Goal: Task Accomplishment & Management: Complete application form

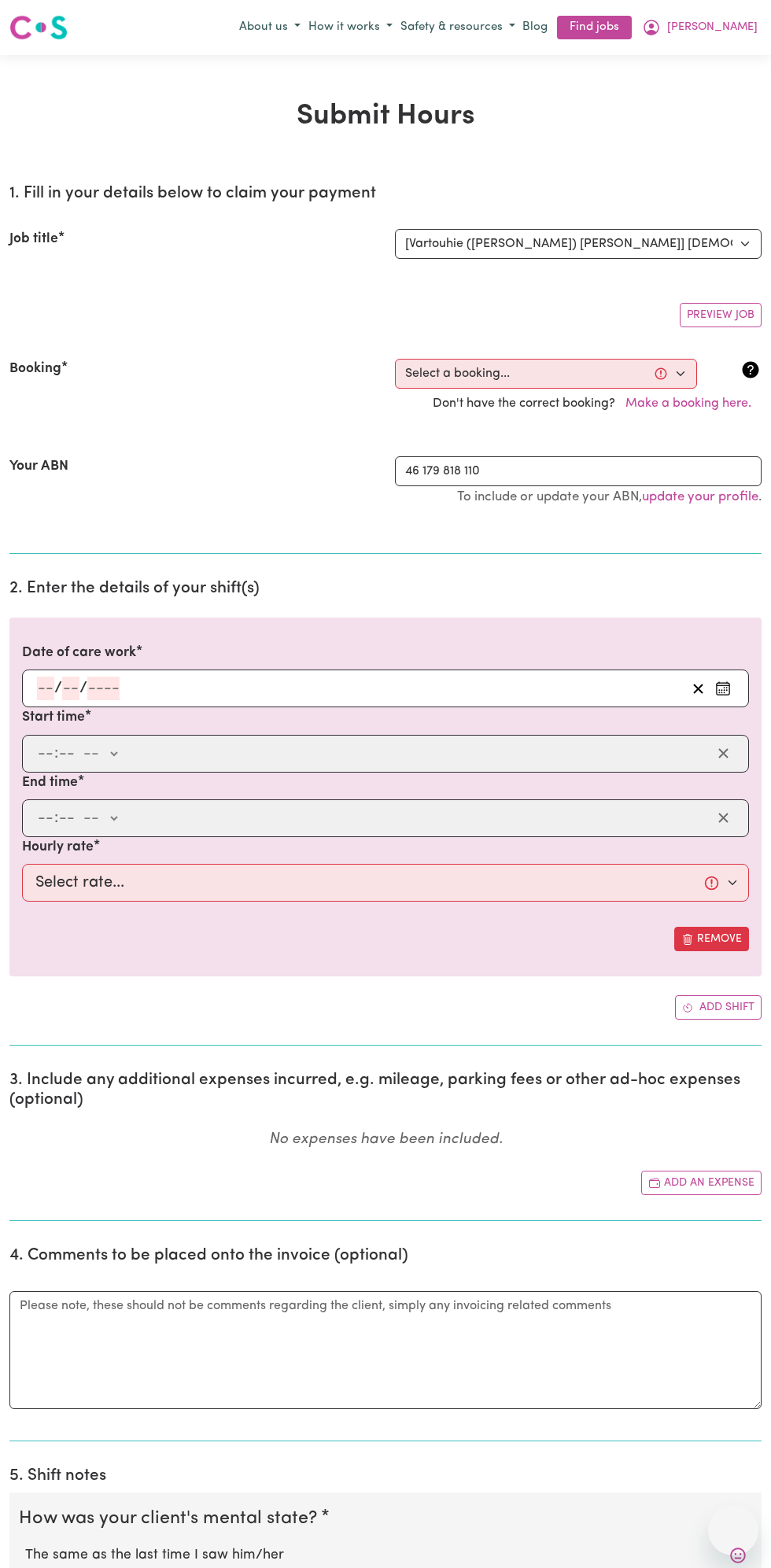
select select "13810"
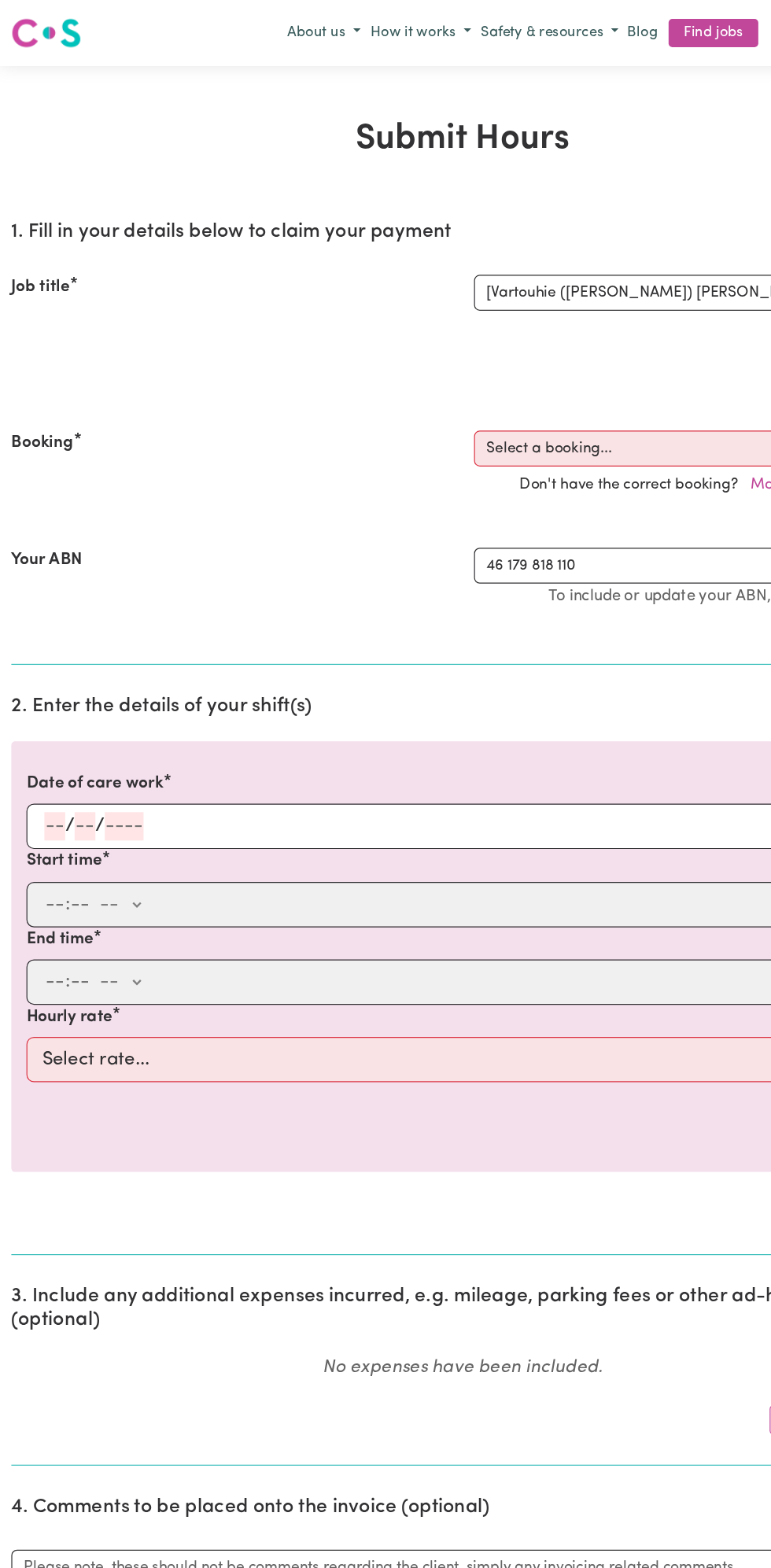
click at [66, 688] on input "number" at bounding box center [71, 689] width 18 height 24
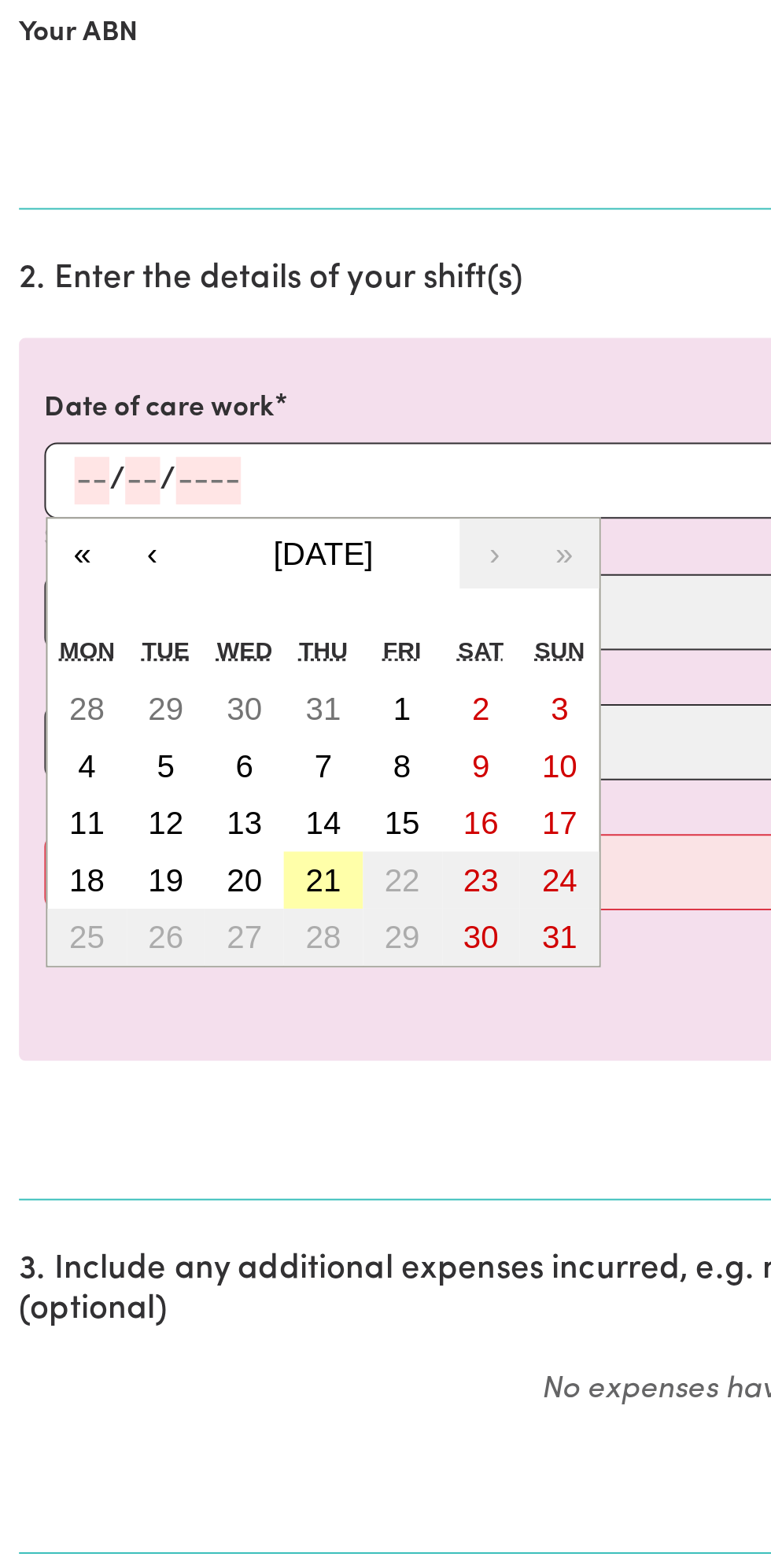
click at [164, 881] on abbr "21" at bounding box center [160, 887] width 18 height 18
type input "[DATE]"
type input "21"
type input "8"
type input "2025"
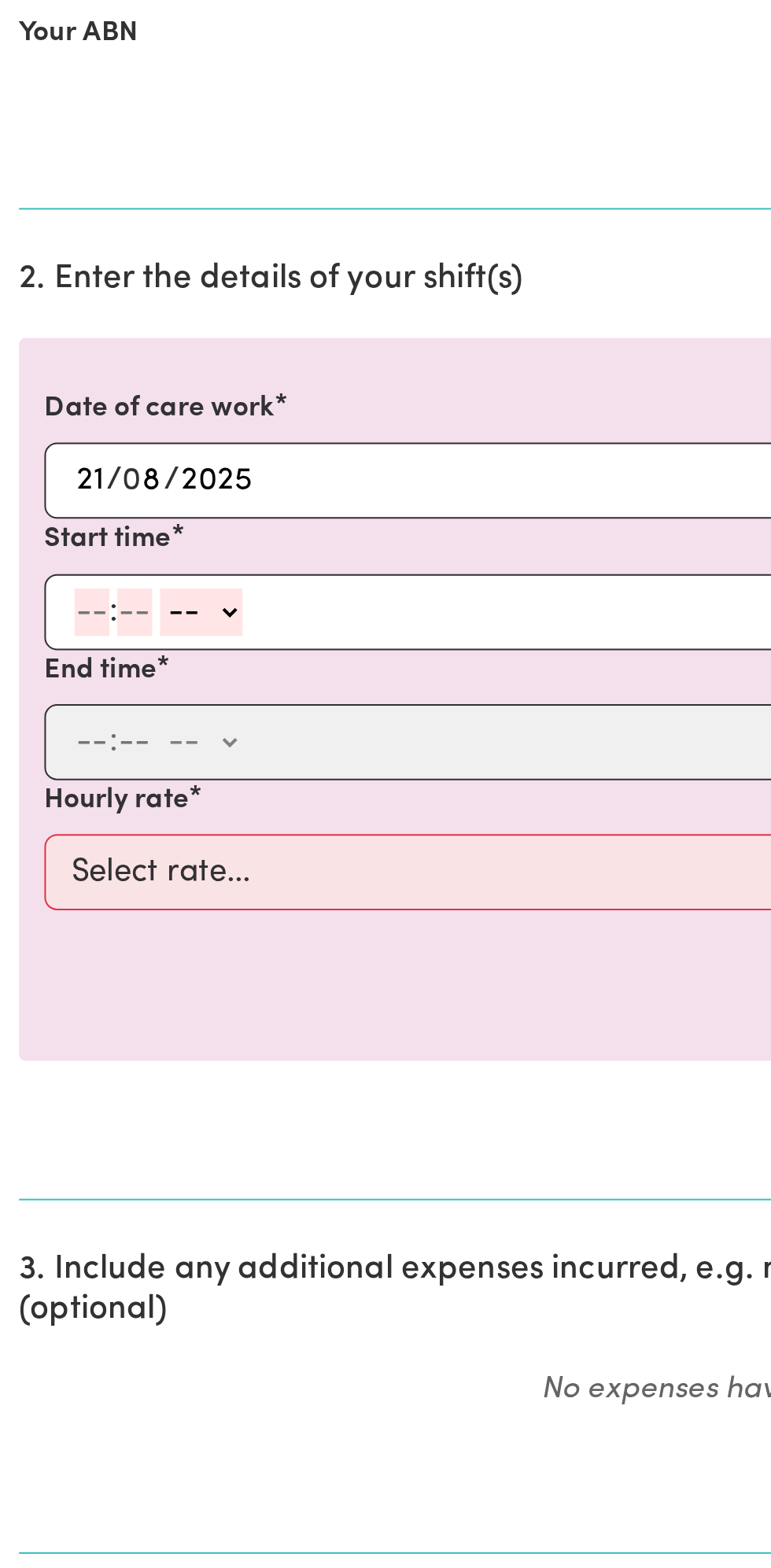
click at [39, 753] on input "number" at bounding box center [45, 754] width 18 height 24
type input "12"
type input "0"
click at [119, 746] on select "-- am pm" at bounding box center [102, 754] width 41 height 24
select select "pm"
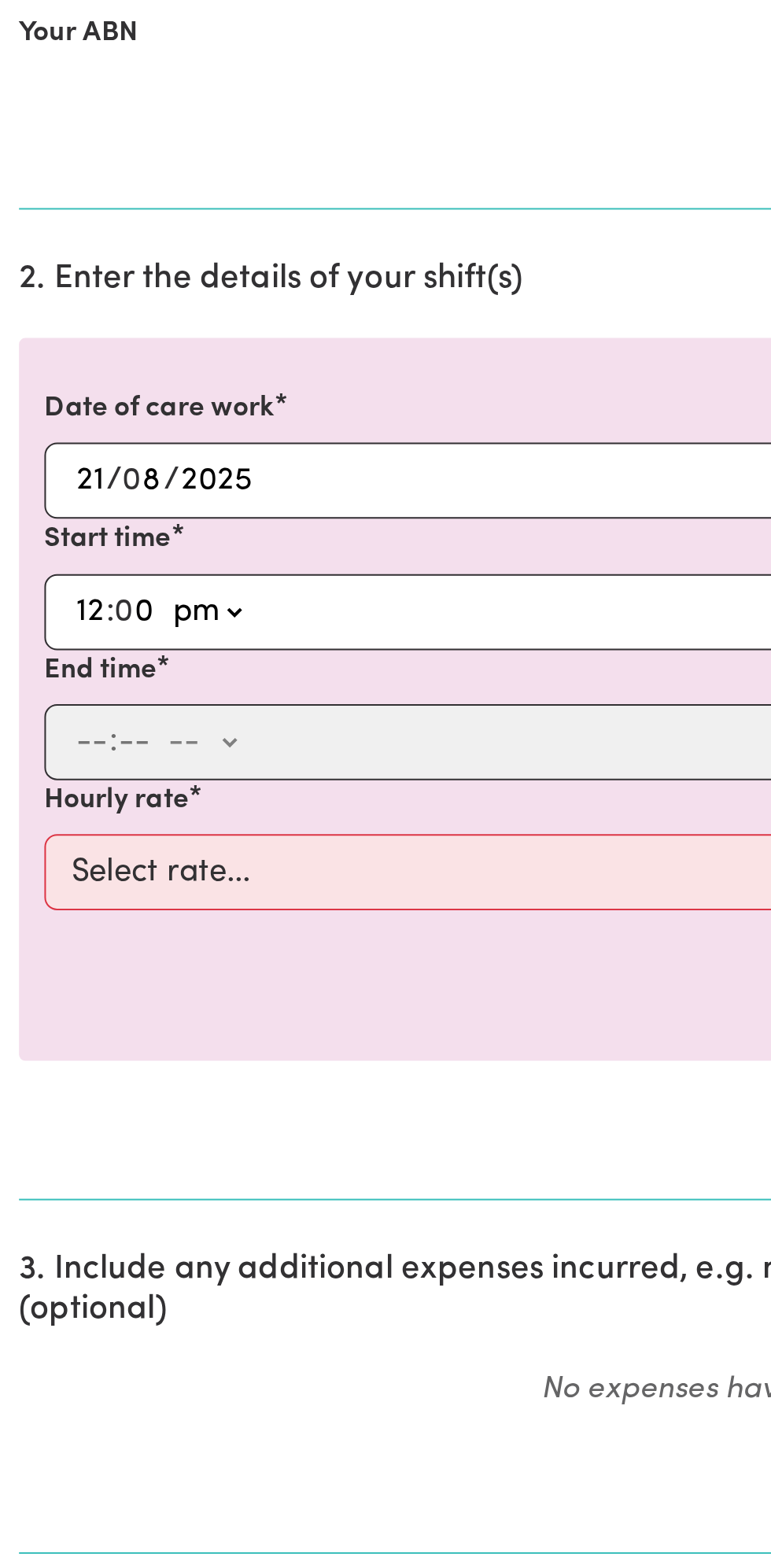
click at [81, 742] on select "-- am pm" at bounding box center [102, 754] width 41 height 24
type input "12:00"
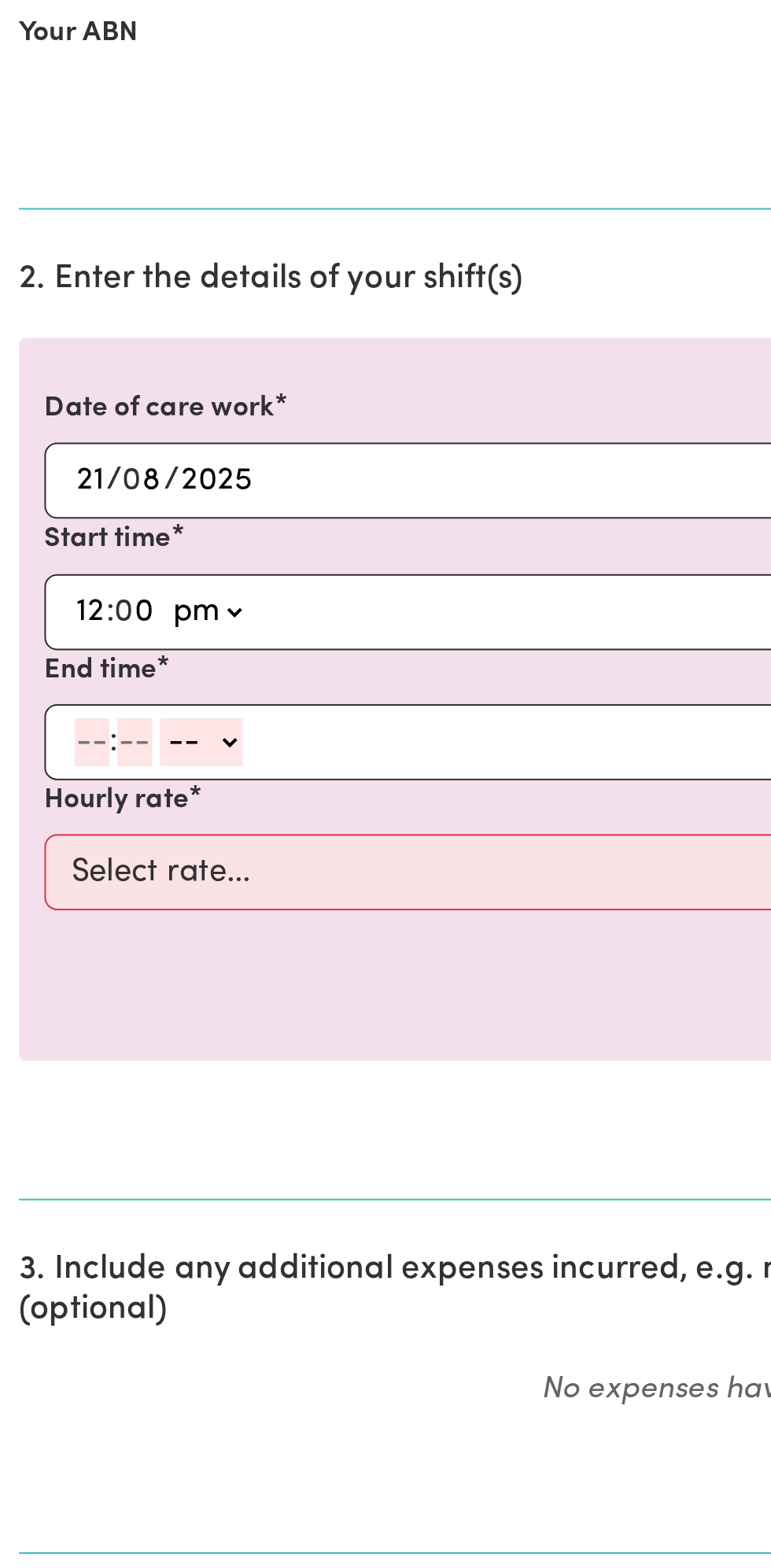
click at [38, 815] on input "number" at bounding box center [45, 818] width 18 height 24
type input "1"
click at [60, 817] on input "number" at bounding box center [60, 818] width 18 height 24
type input "0"
click at [112, 816] on select "-- am pm" at bounding box center [97, 818] width 41 height 24
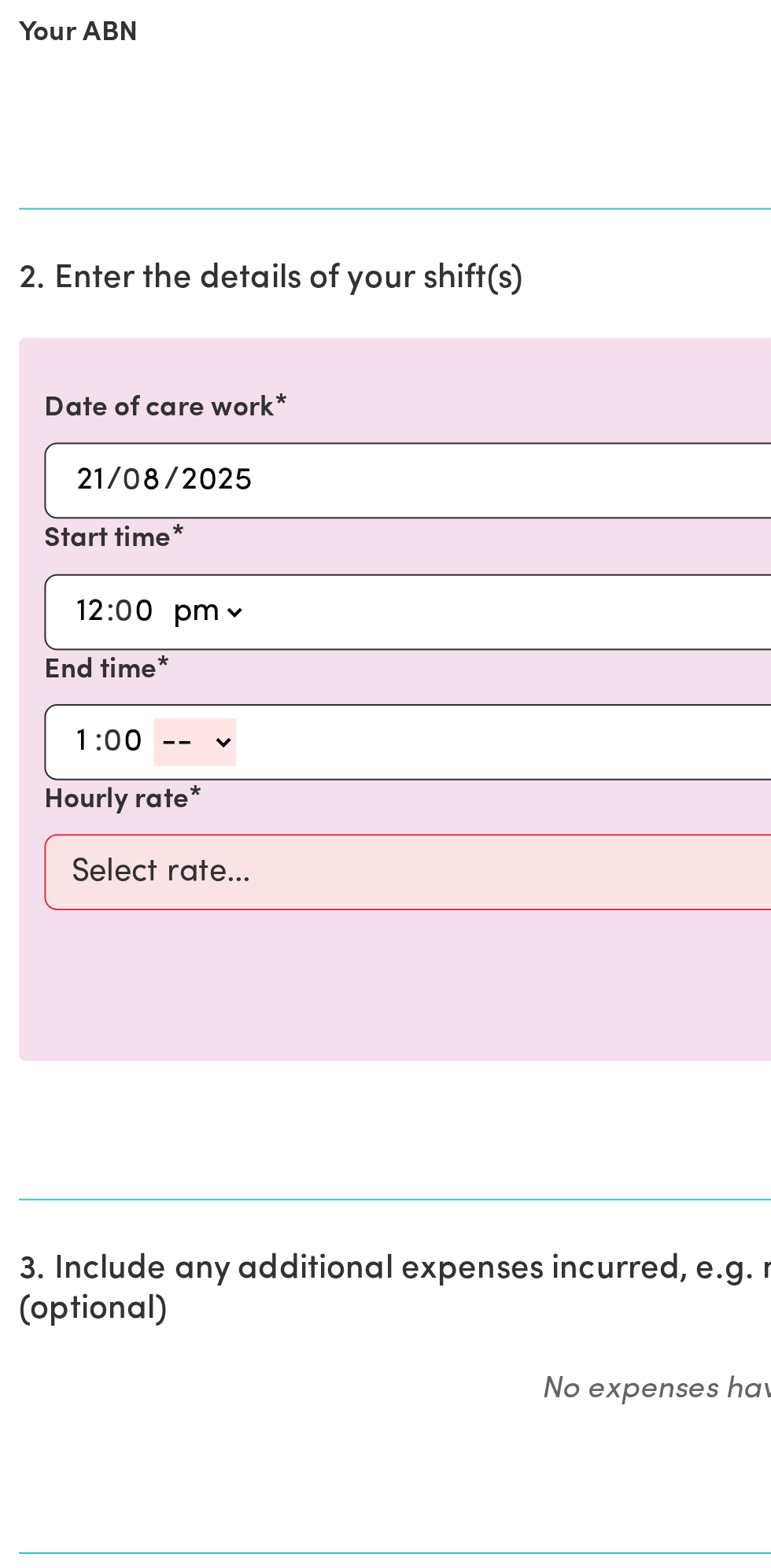
select select "pm"
click at [76, 806] on select "-- am pm" at bounding box center [97, 818] width 41 height 24
type input "13:00"
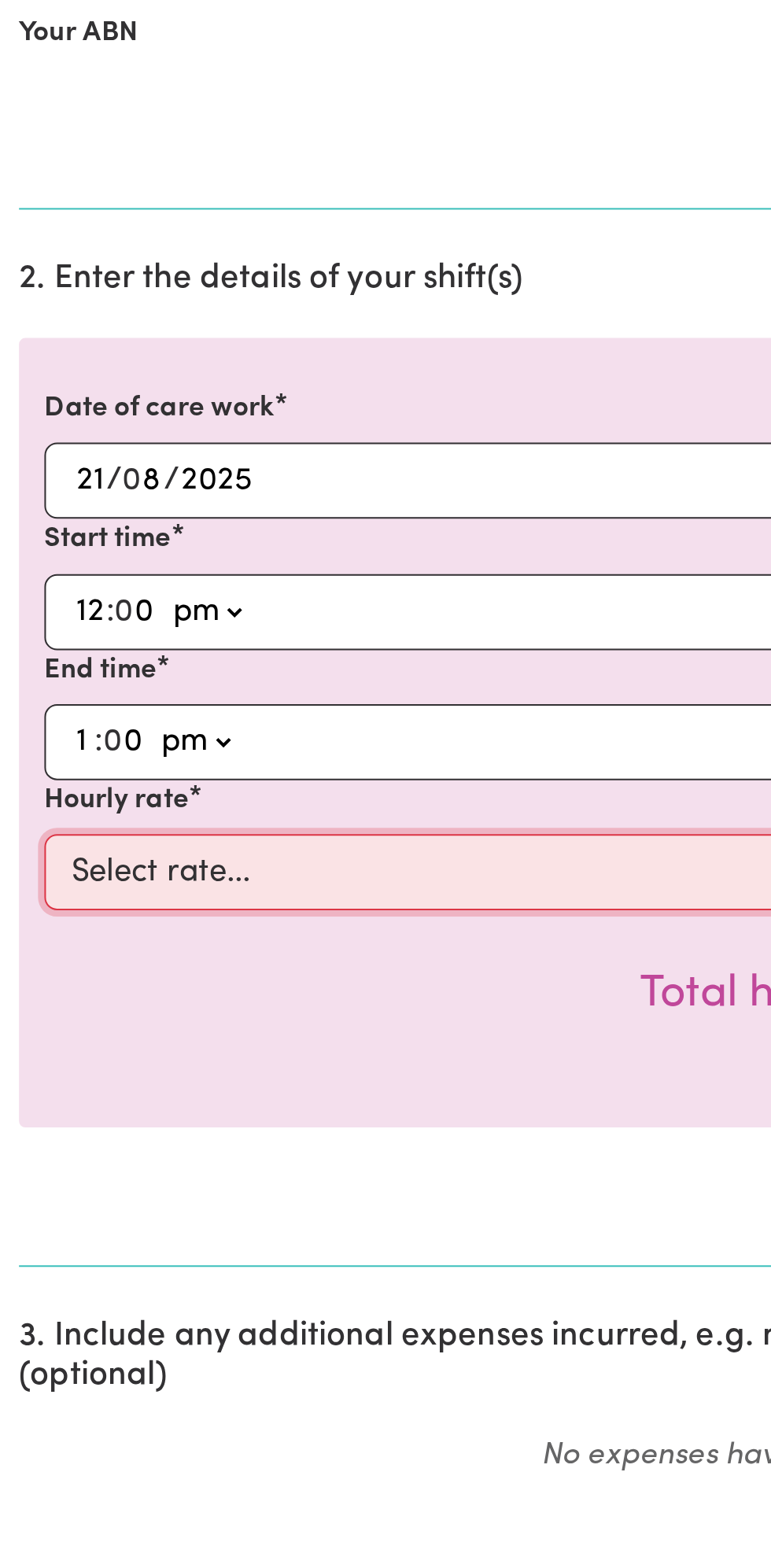
click at [187, 866] on select "Select rate... $49.00 (Weekday) $60.00 ([DATE])" at bounding box center [386, 883] width 727 height 38
select select "49-Weekday"
click at [22, 864] on select "Select rate... $49.00 (Weekday) $60.00 ([DATE])" at bounding box center [386, 883] width 727 height 38
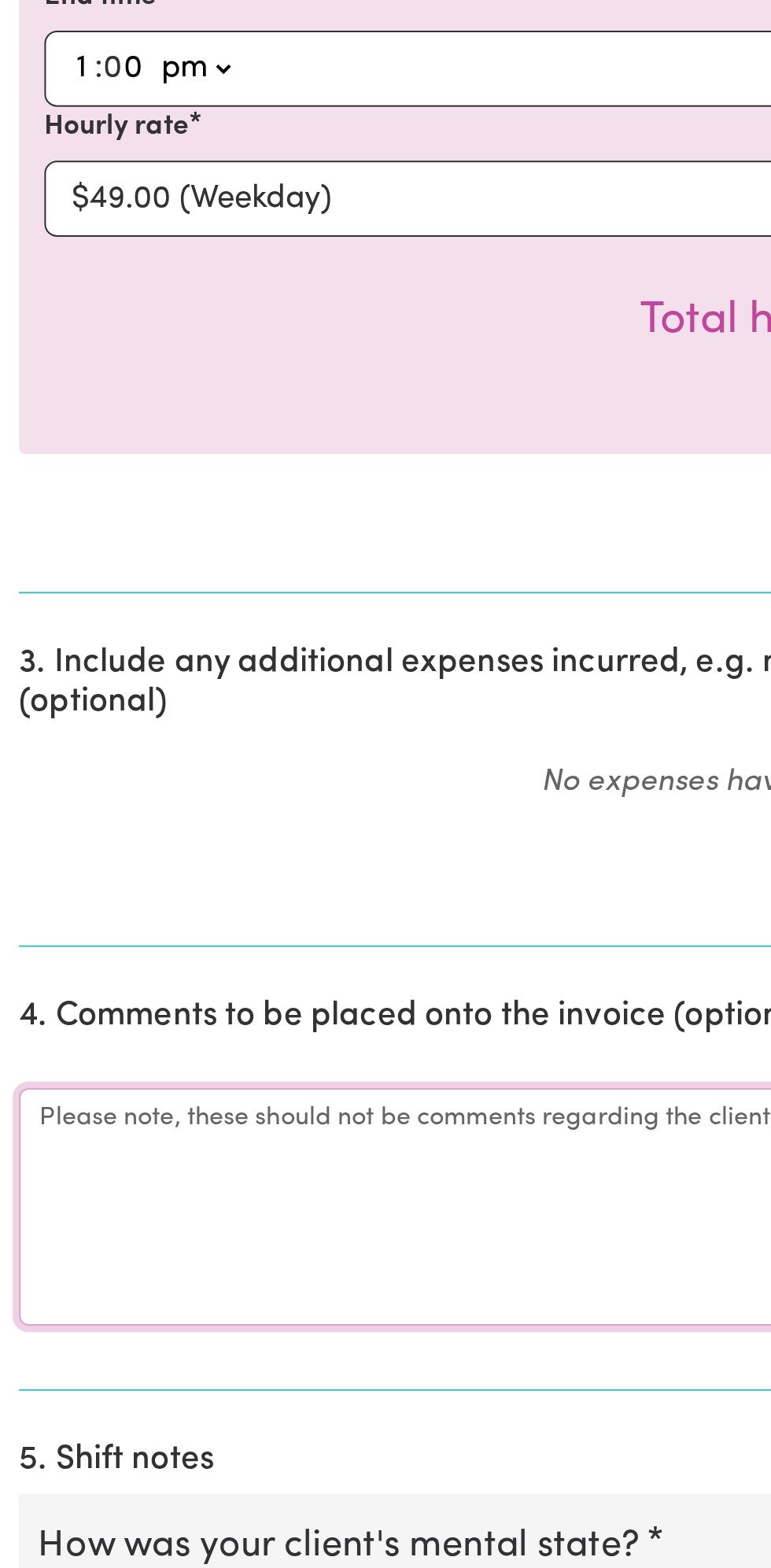
click at [74, 1373] on textarea "Comments" at bounding box center [386, 1383] width 753 height 118
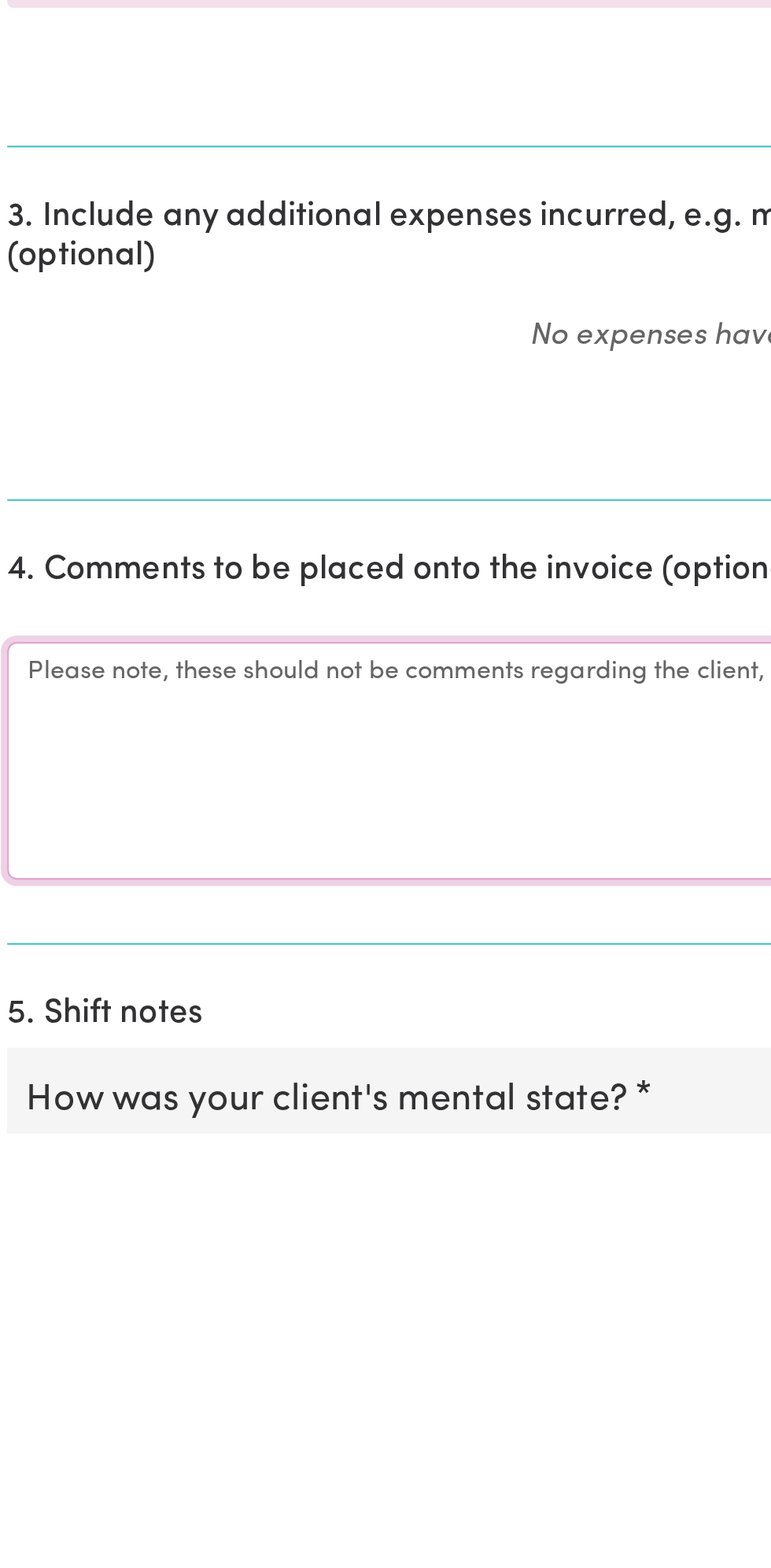
scroll to position [41, 0]
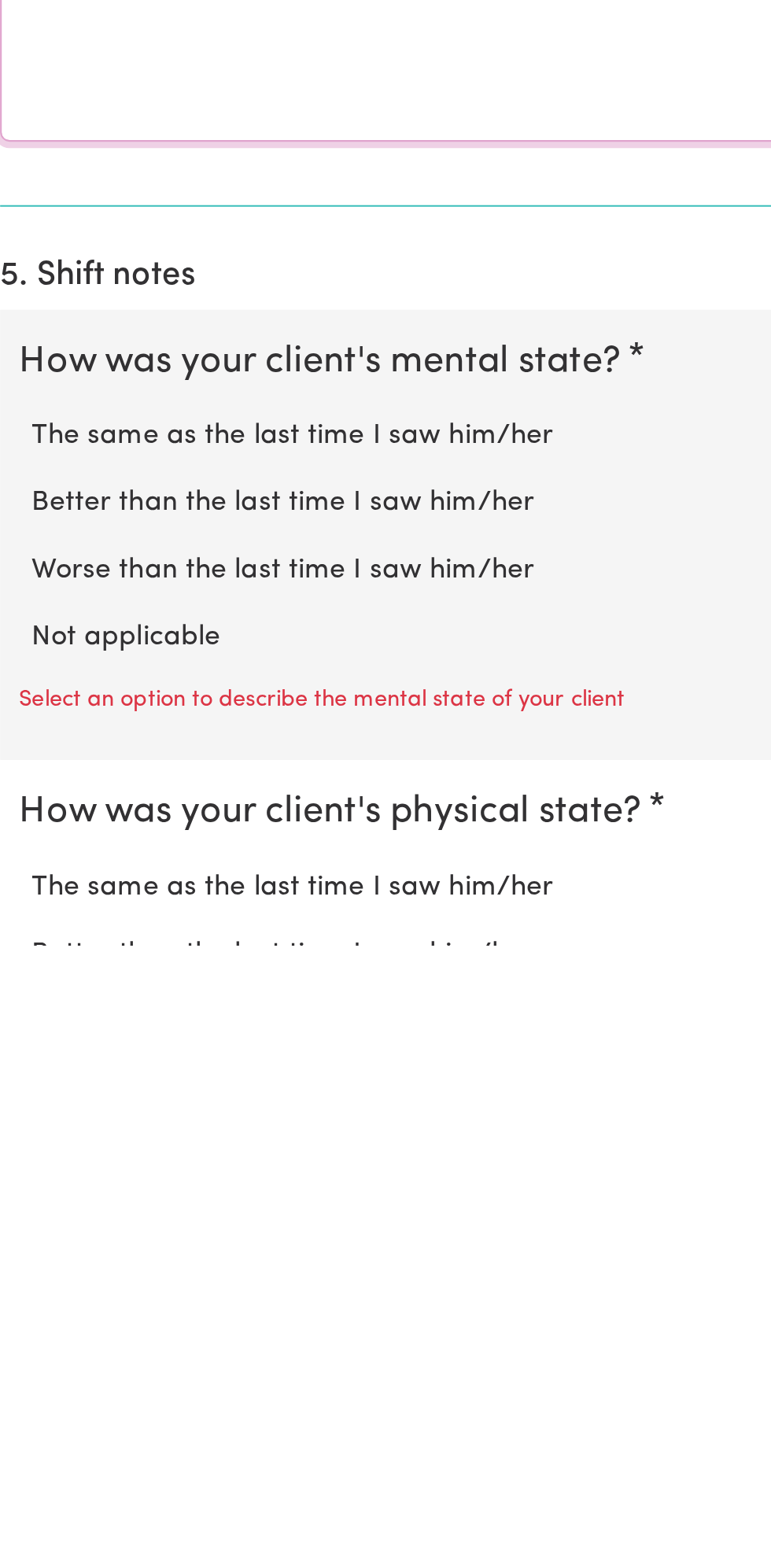
type textarea "All good"
click at [94, 1405] on label "Not applicable" at bounding box center [386, 1415] width 721 height 20
click at [25, 1405] on input "Not applicable" at bounding box center [24, 1405] width 1 height 1
radio input "true"
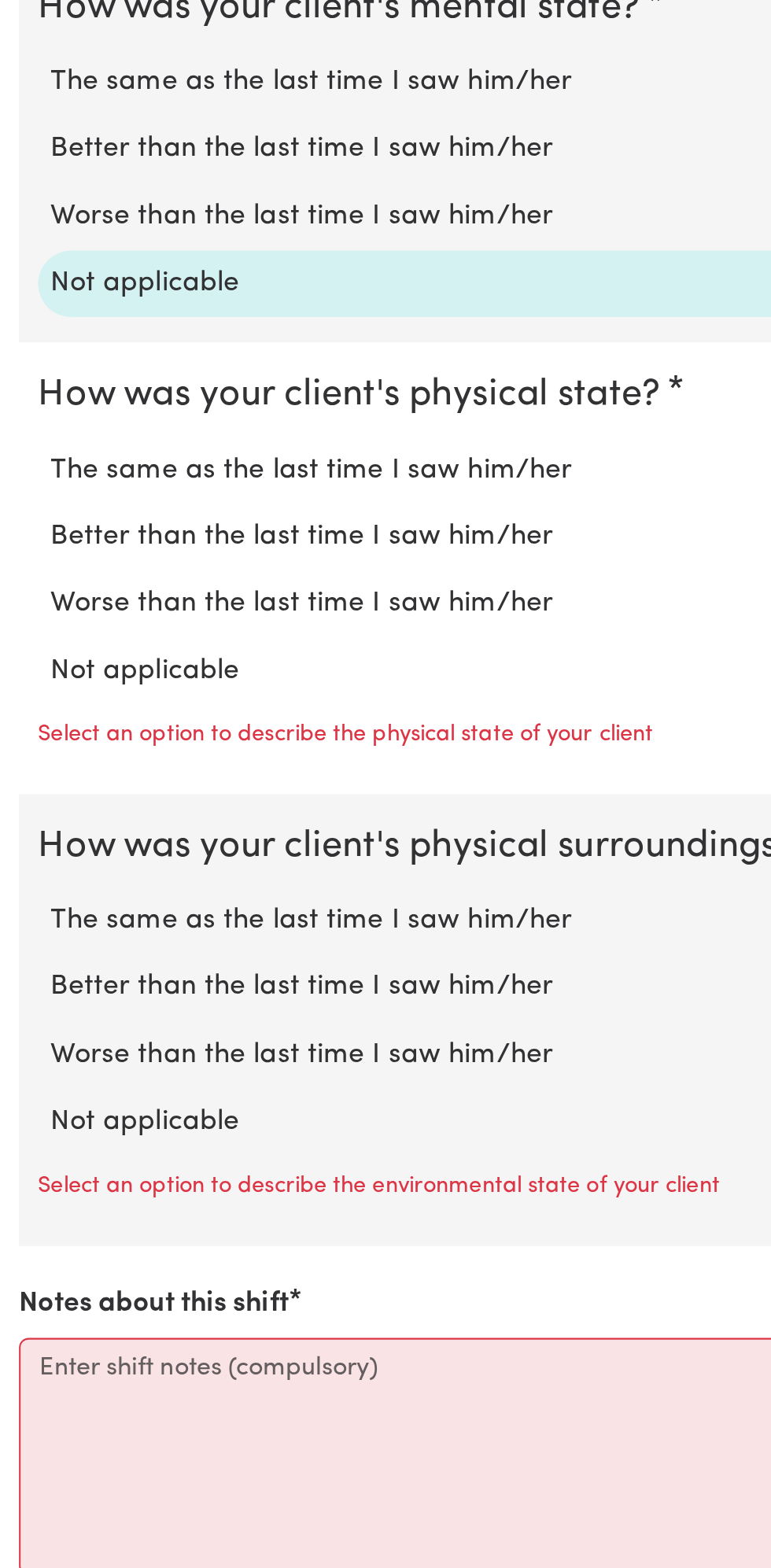
scroll to position [758, 0]
click at [103, 1113] on label "Not applicable" at bounding box center [386, 1123] width 721 height 20
click at [25, 1112] on input "Not applicable" at bounding box center [24, 1112] width 1 height 1
radio input "true"
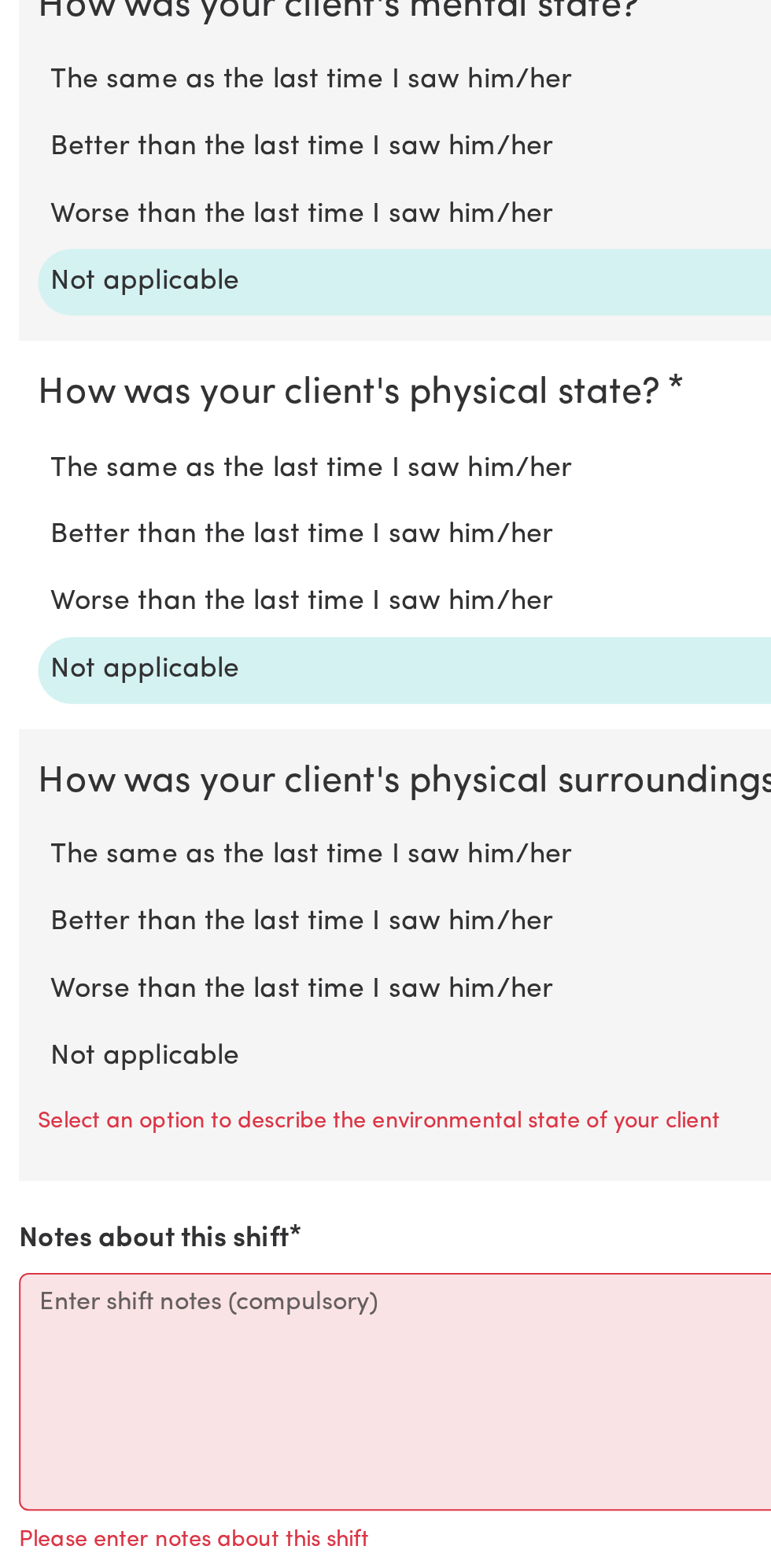
click at [119, 1307] on label "Not applicable" at bounding box center [386, 1315] width 721 height 20
click at [25, 1305] on input "Not applicable" at bounding box center [24, 1304] width 1 height 1
radio input "true"
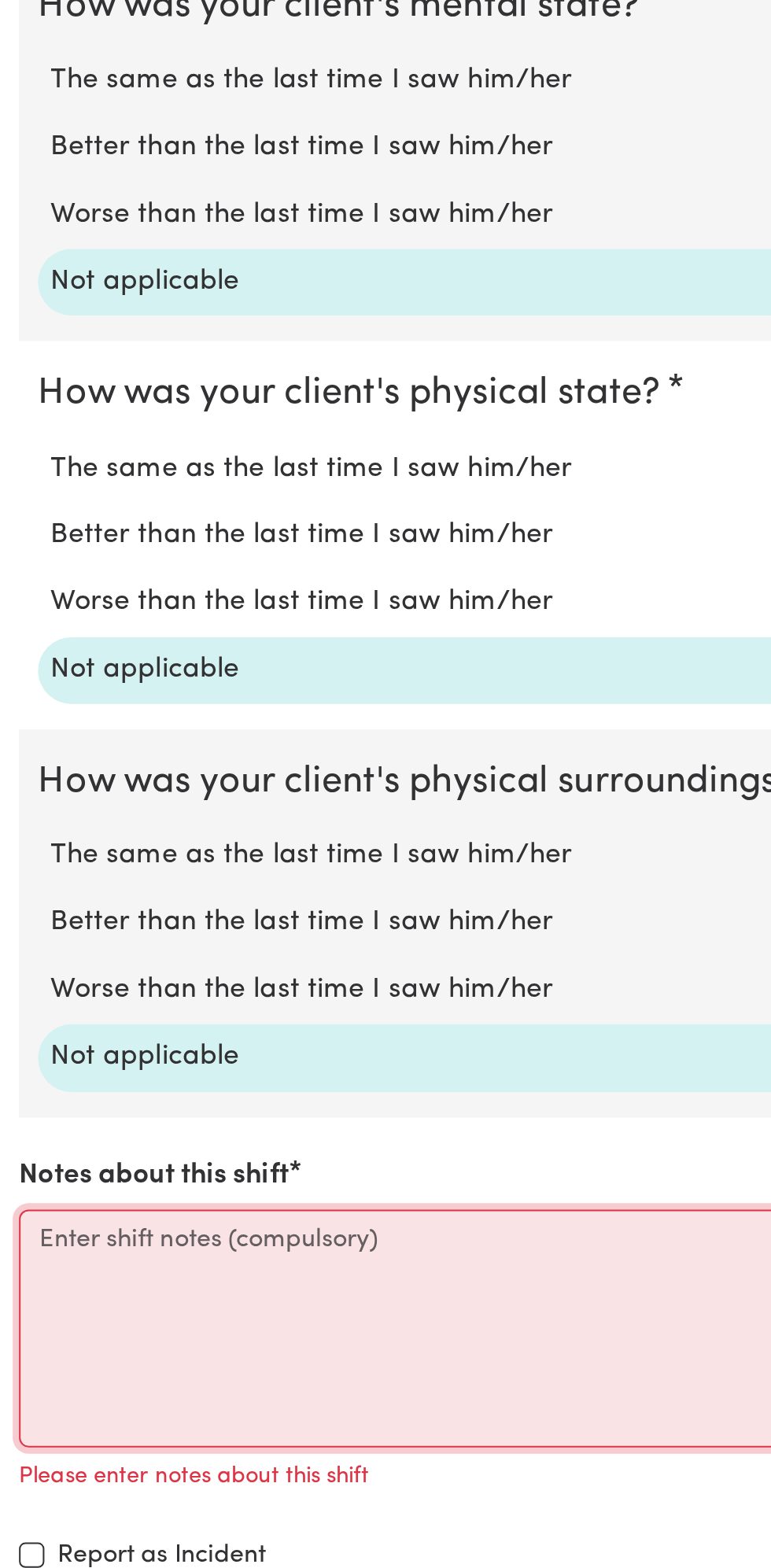
click at [66, 1434] on textarea "Notes about this shift" at bounding box center [386, 1450] width 753 height 118
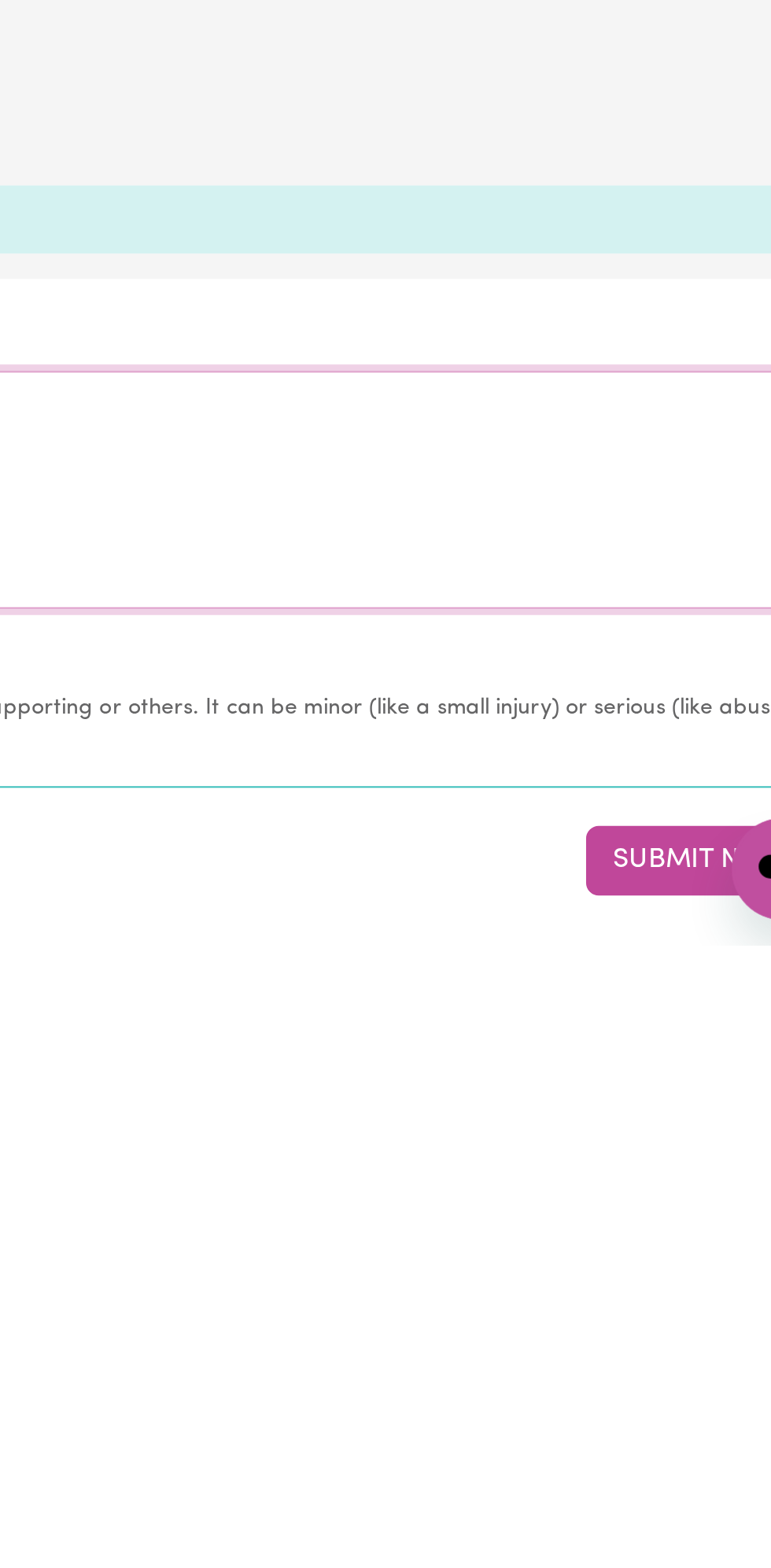
scroll to position [866, 0]
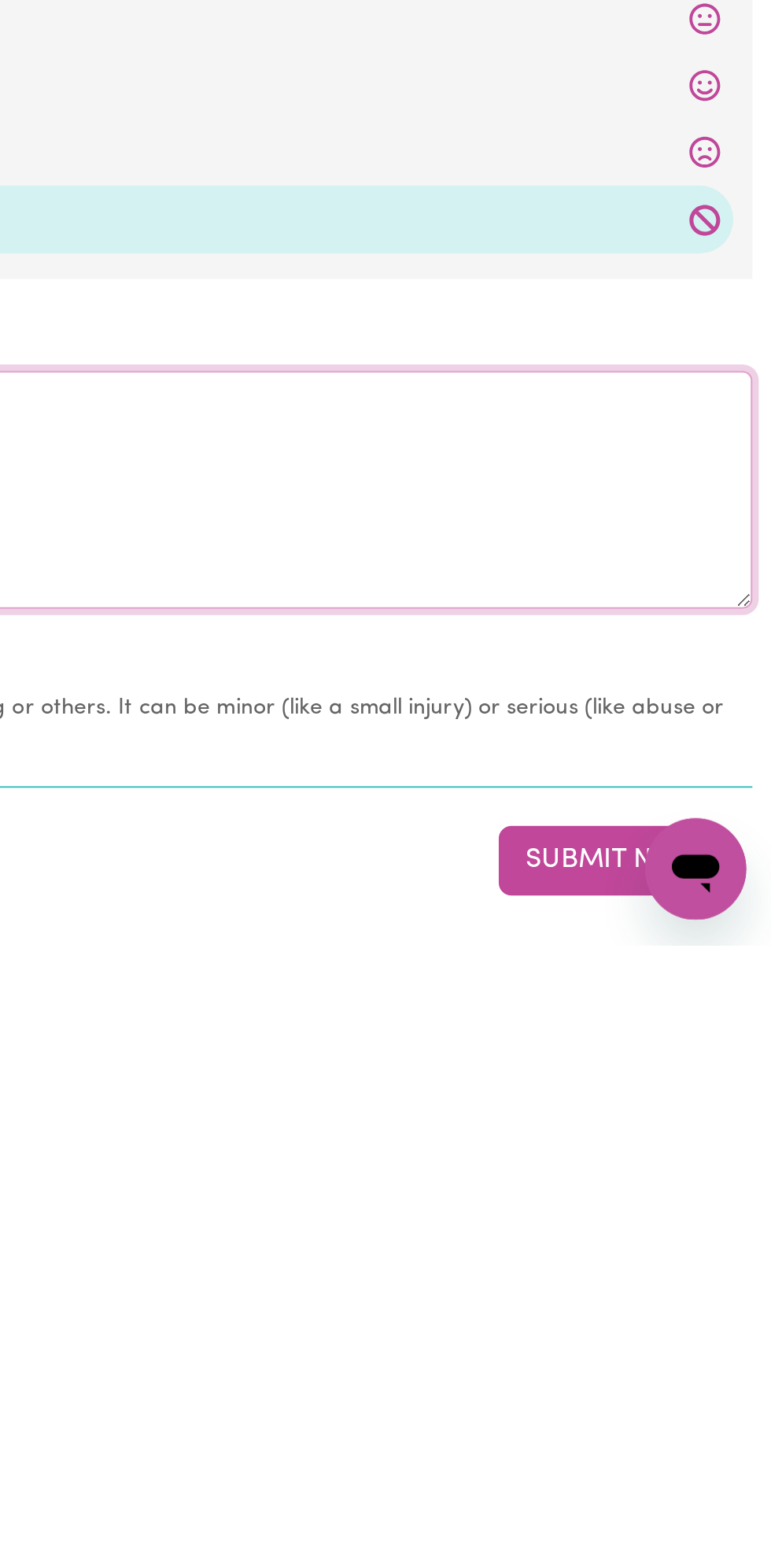
type textarea "All good nothing change"
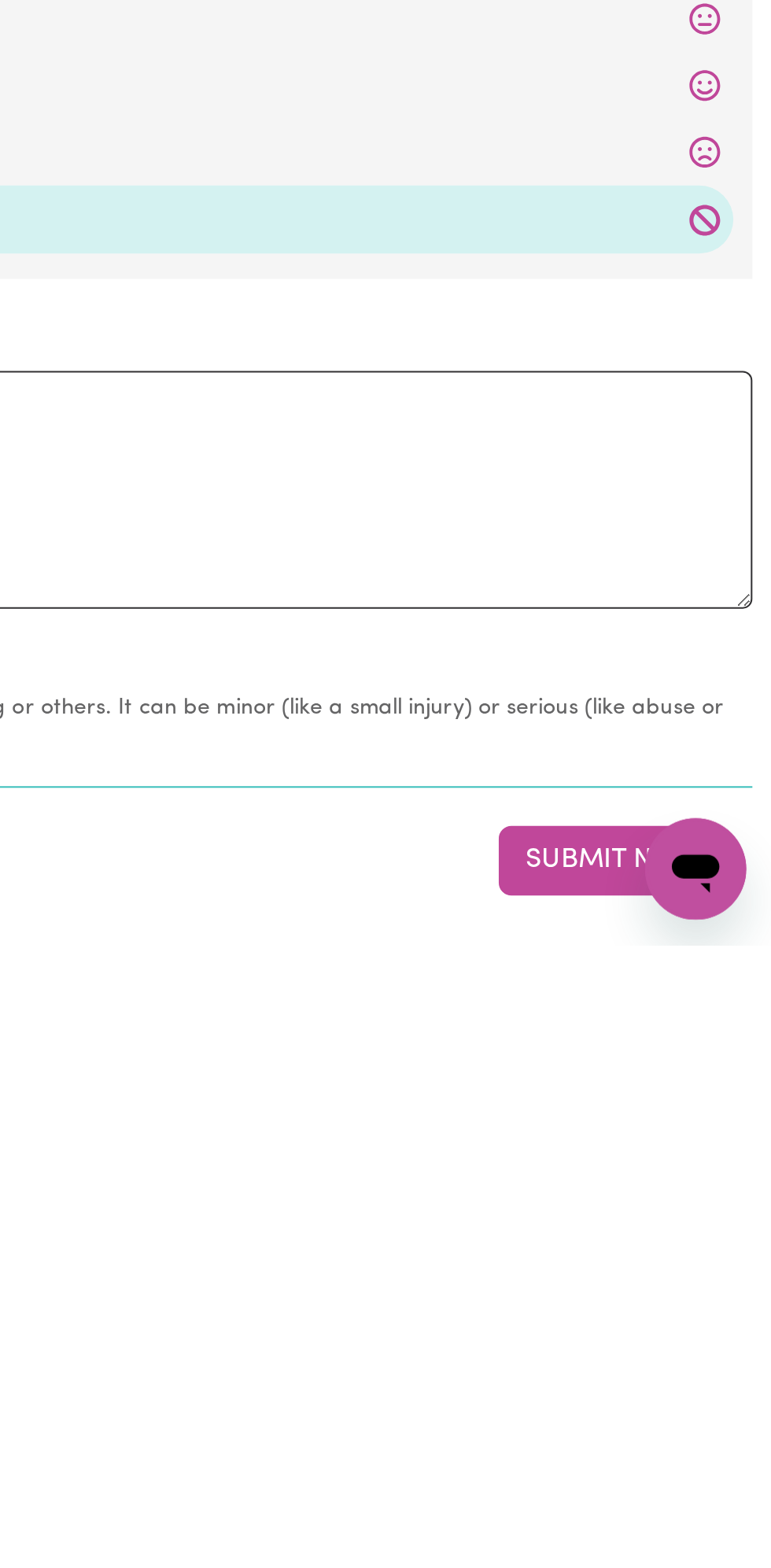
click at [674, 1522] on button "Submit Now" at bounding box center [692, 1526] width 113 height 34
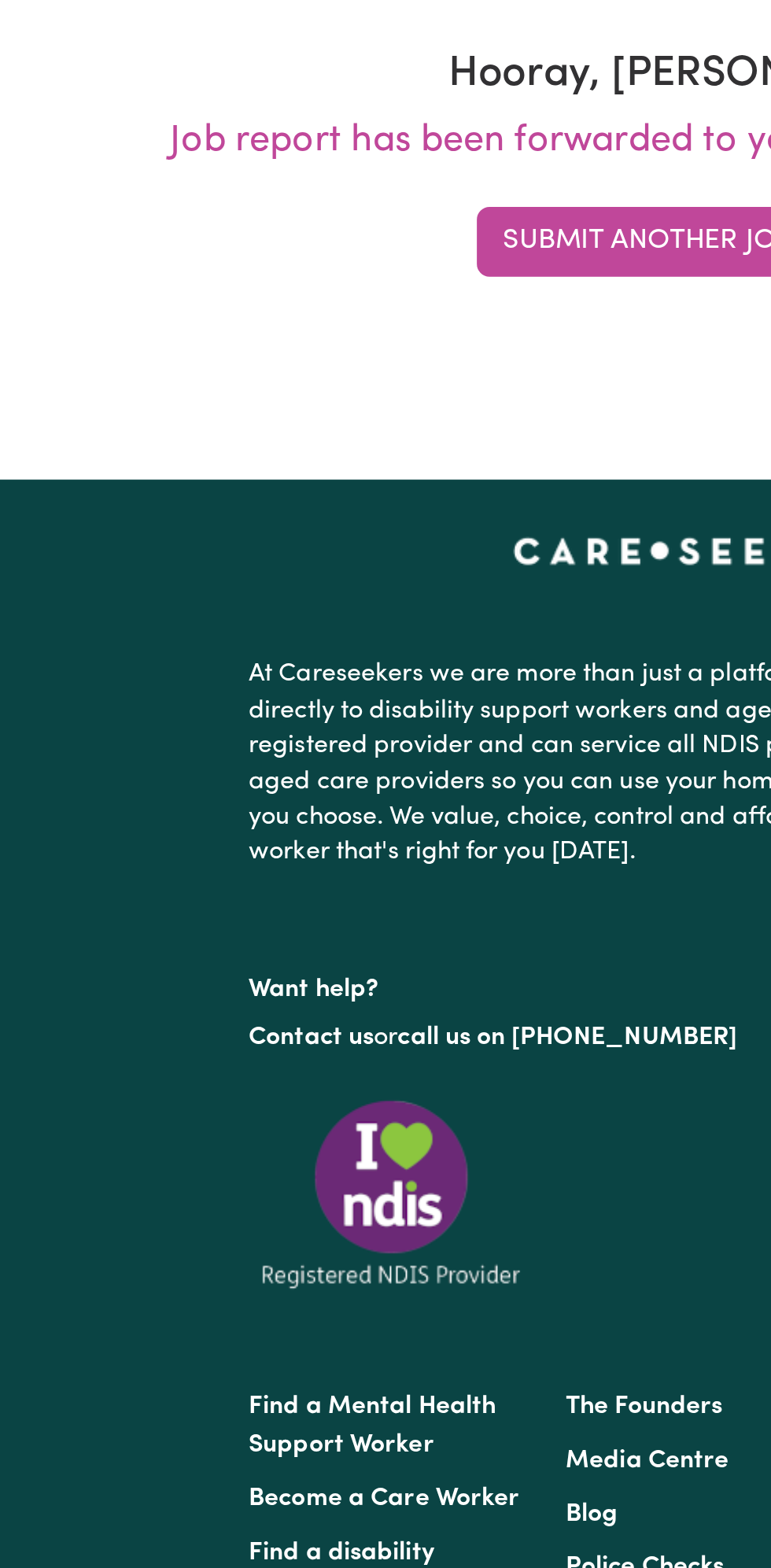
scroll to position [0, 0]
